Goal: Transaction & Acquisition: Purchase product/service

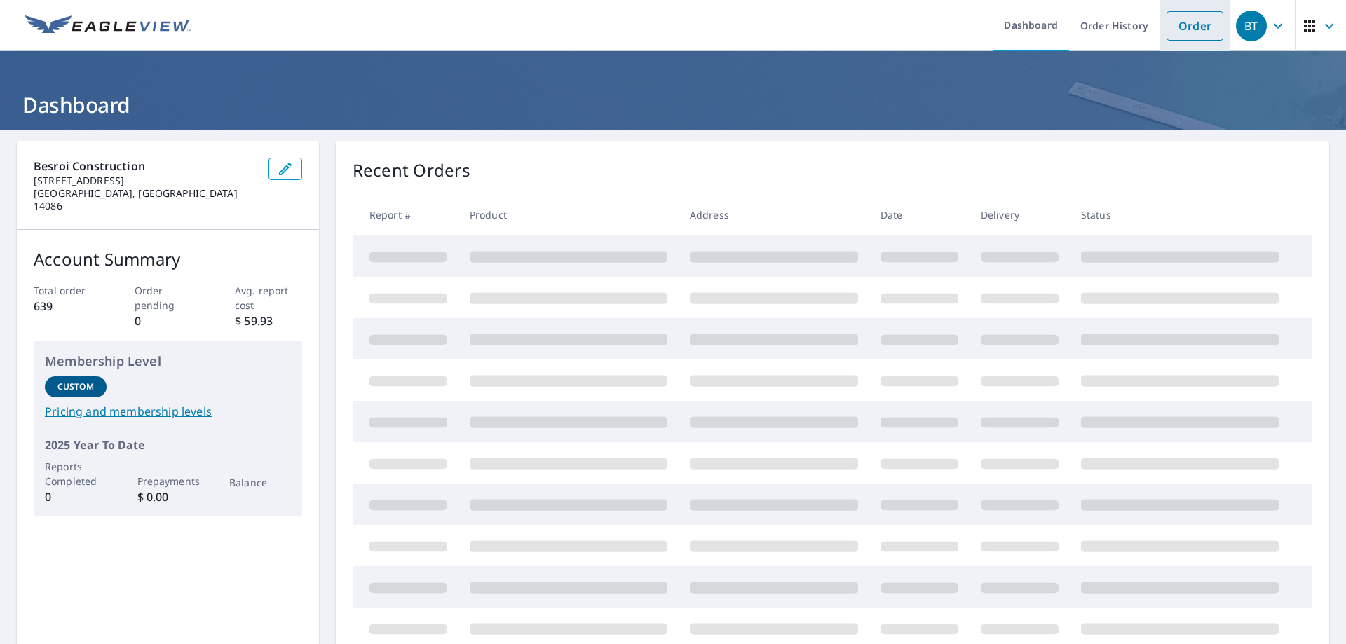
click at [1195, 33] on link "Order" at bounding box center [1194, 25] width 57 height 29
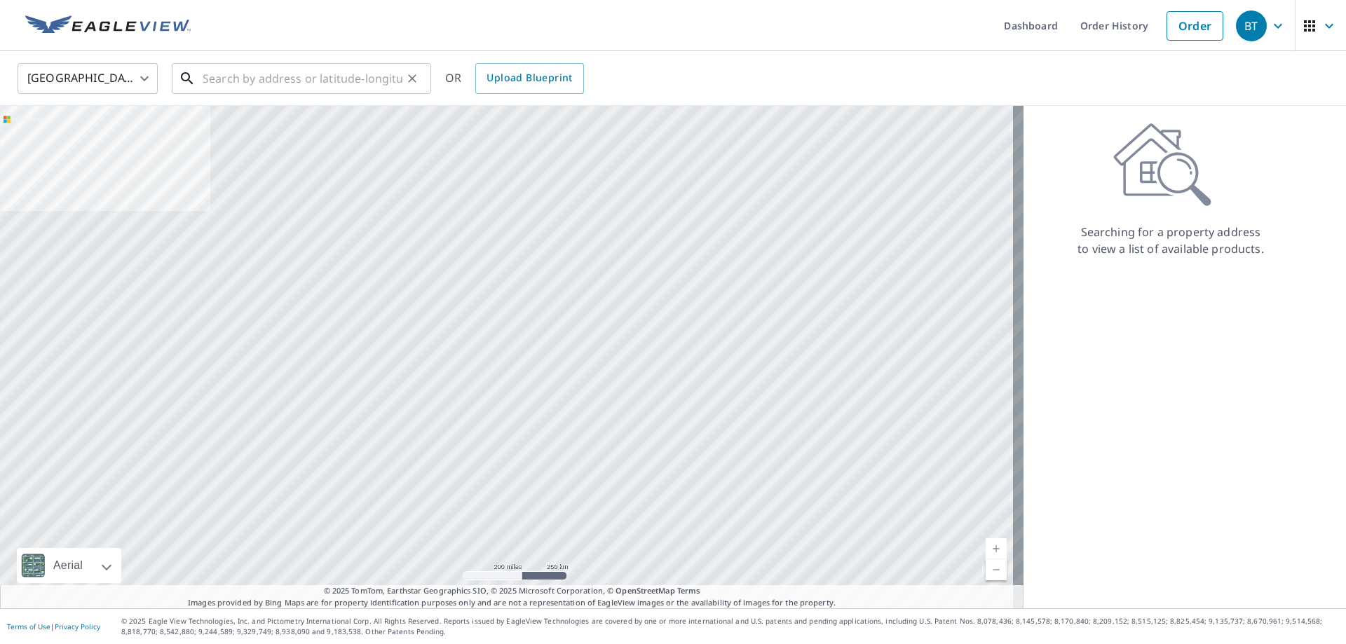
click at [267, 73] on input "text" at bounding box center [303, 78] width 200 height 39
click at [251, 70] on input "text" at bounding box center [303, 78] width 200 height 39
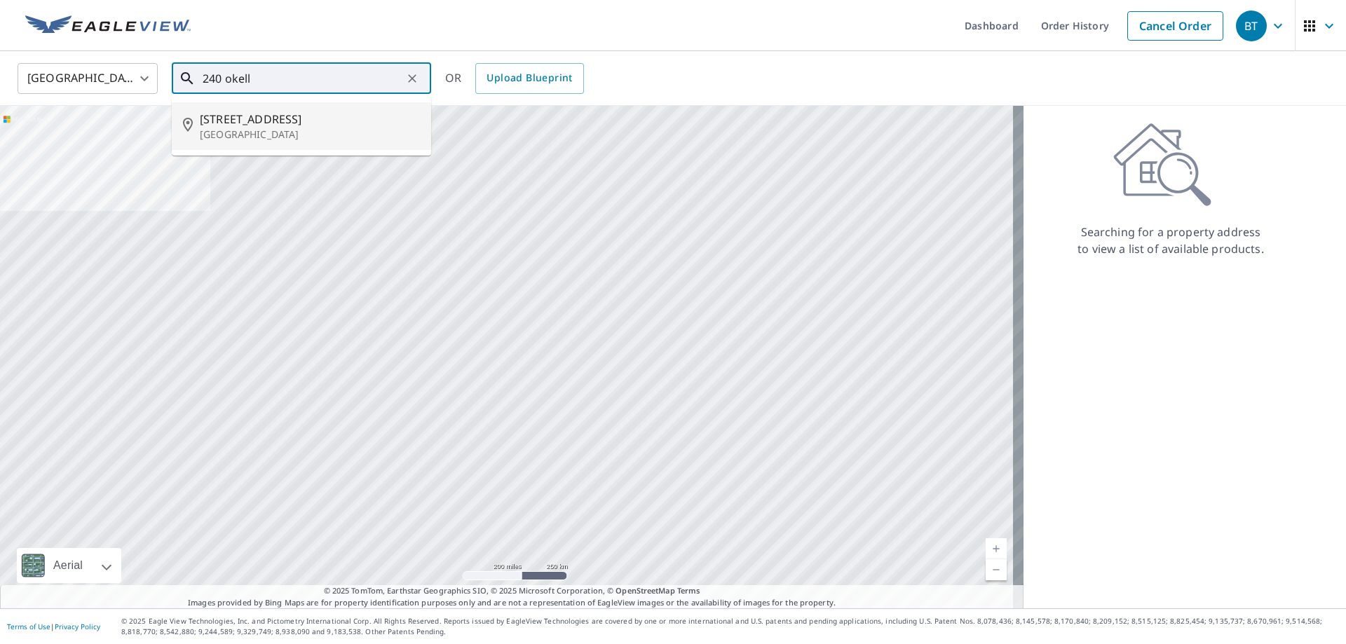
click at [338, 139] on p "[GEOGRAPHIC_DATA]" at bounding box center [310, 135] width 220 height 14
type input "[STREET_ADDRESS]"
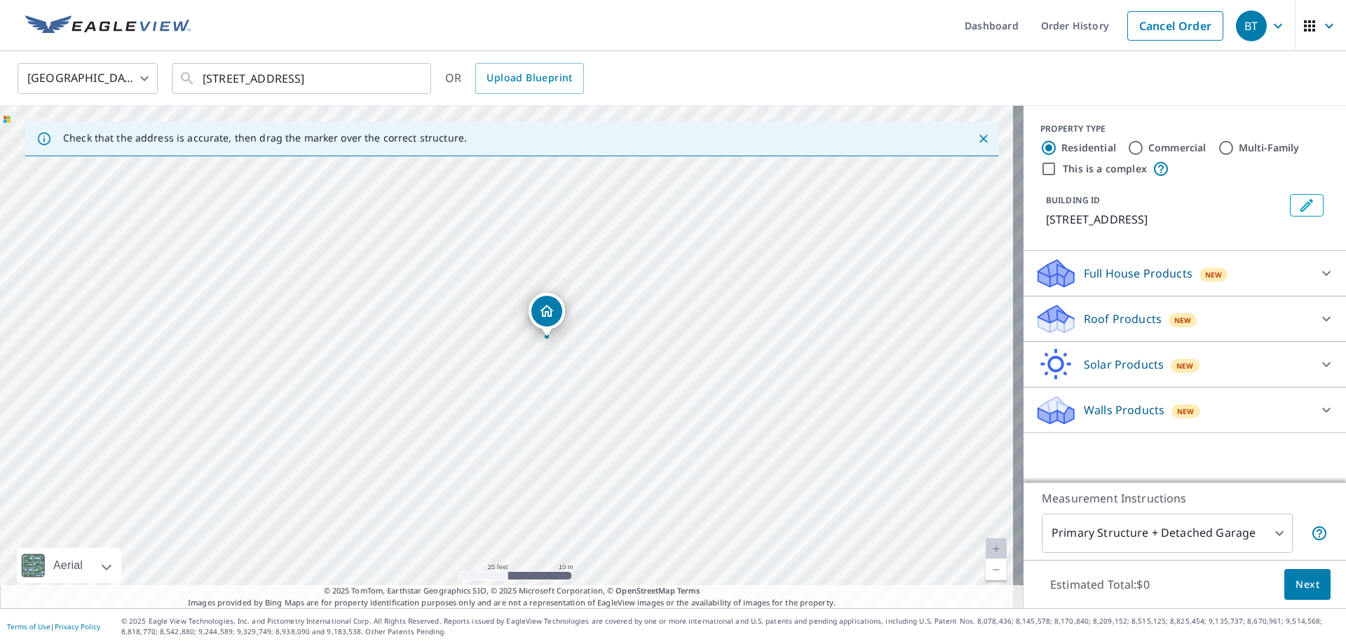
drag, startPoint x: 611, startPoint y: 348, endPoint x: 651, endPoint y: 330, distance: 43.9
click at [651, 330] on div "[STREET_ADDRESS]" at bounding box center [511, 357] width 1023 height 503
drag, startPoint x: 550, startPoint y: 287, endPoint x: 767, endPoint y: 290, distance: 217.3
click at [767, 290] on div "[STREET_ADDRESS]" at bounding box center [511, 357] width 1023 height 503
click at [1089, 416] on p "Walls Products" at bounding box center [1124, 410] width 81 height 17
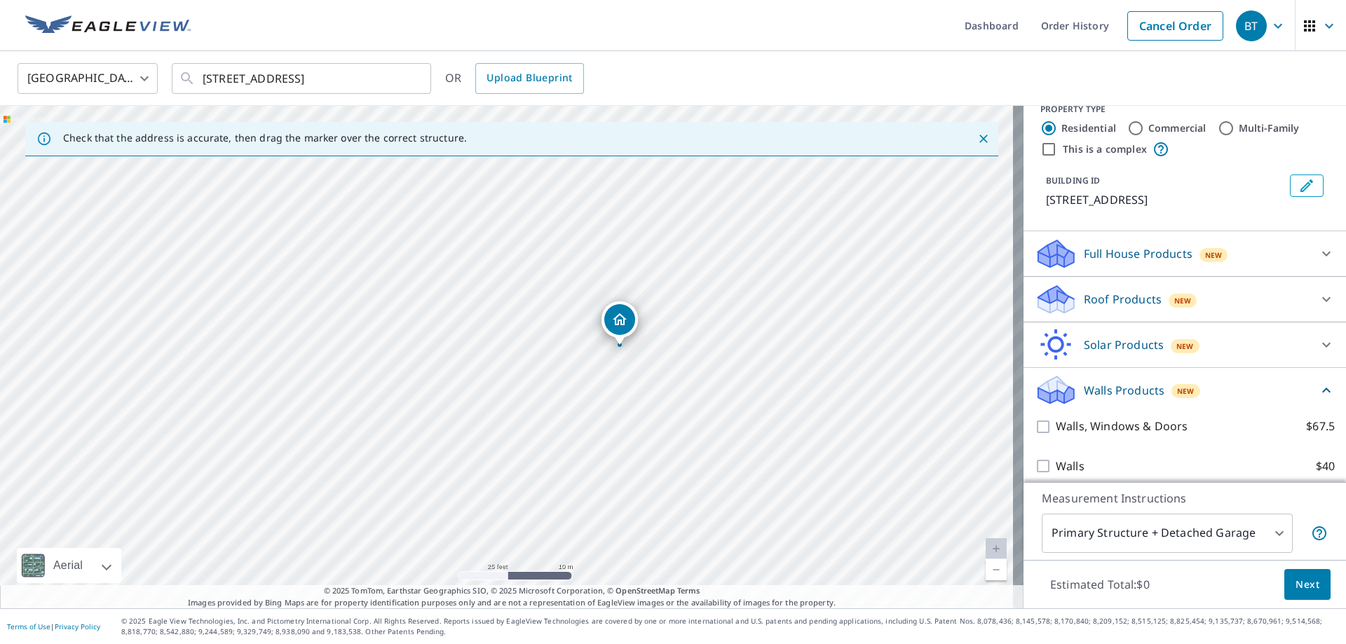
scroll to position [29, 0]
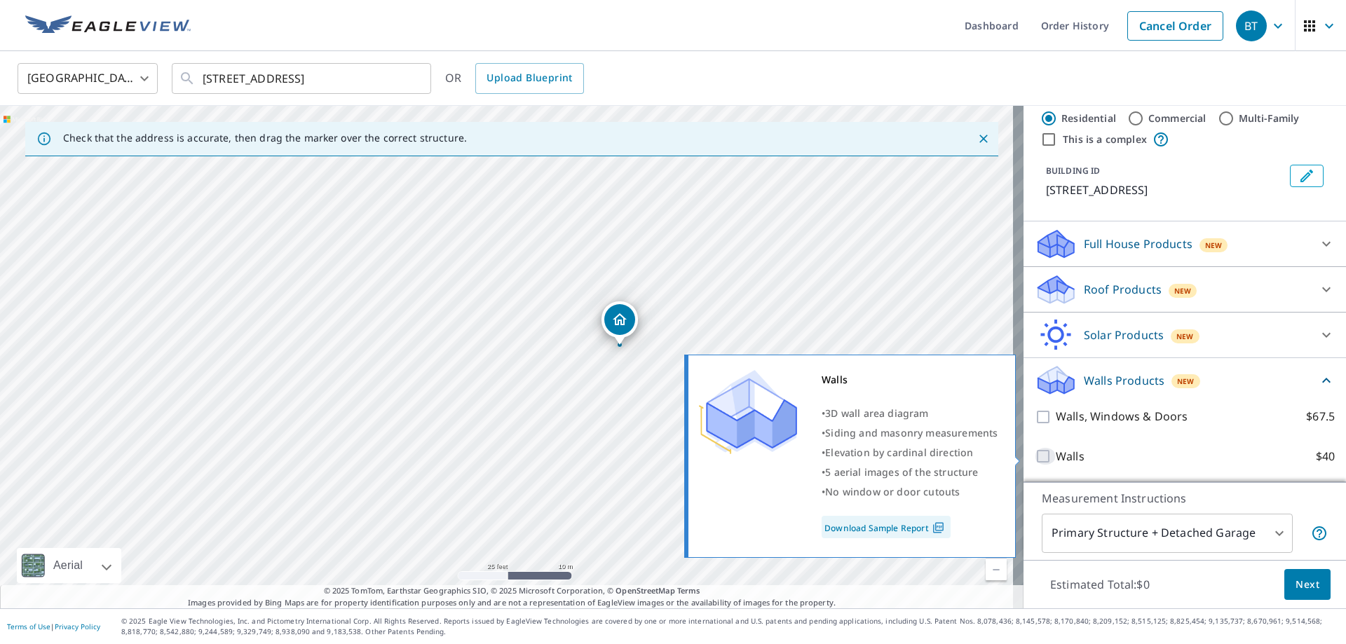
click at [1038, 458] on input "Walls $40" at bounding box center [1045, 456] width 21 height 17
checkbox input "true"
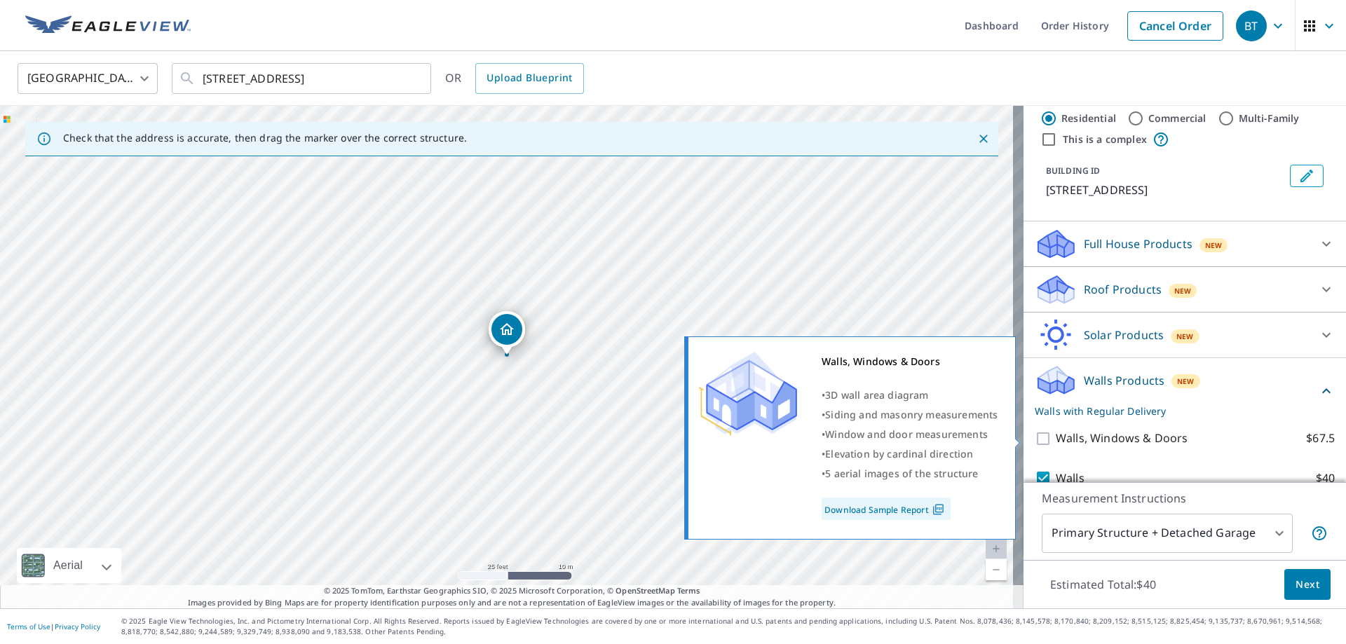
scroll to position [82, 0]
